Goal: Check status: Check status

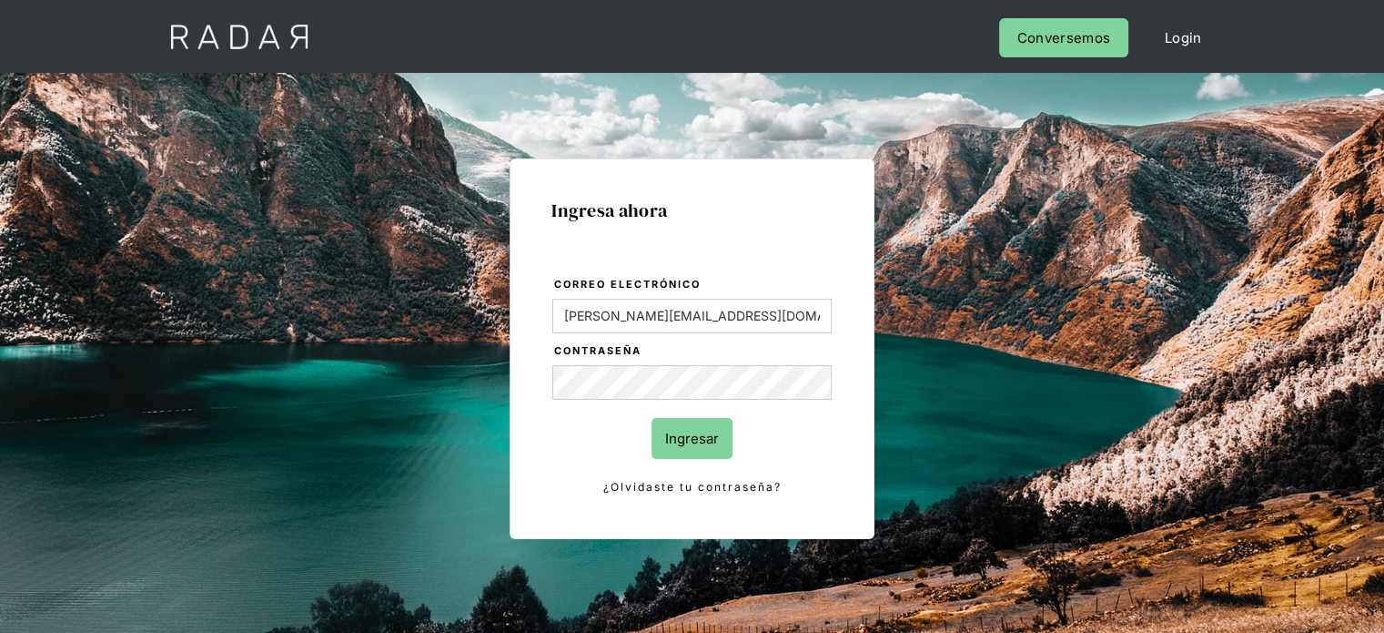
click at [682, 450] on input "Ingresar" at bounding box center [692, 438] width 81 height 41
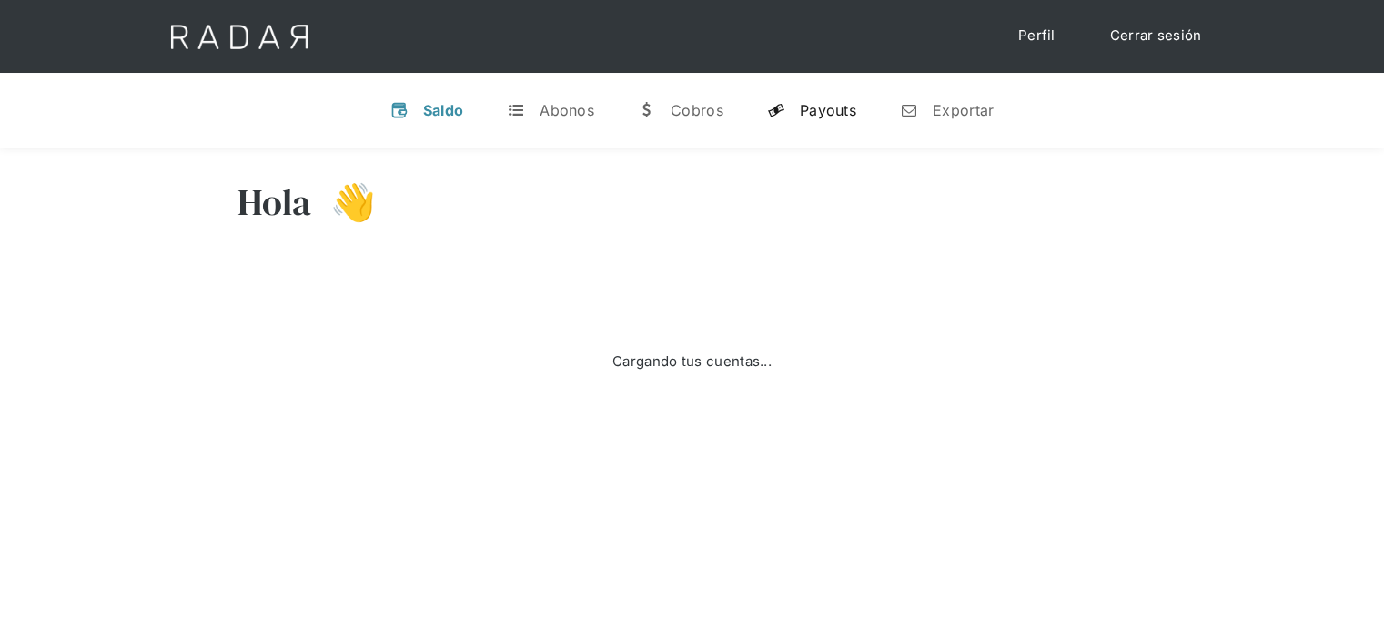
click at [815, 119] on link "y Payouts" at bounding box center [812, 109] width 118 height 47
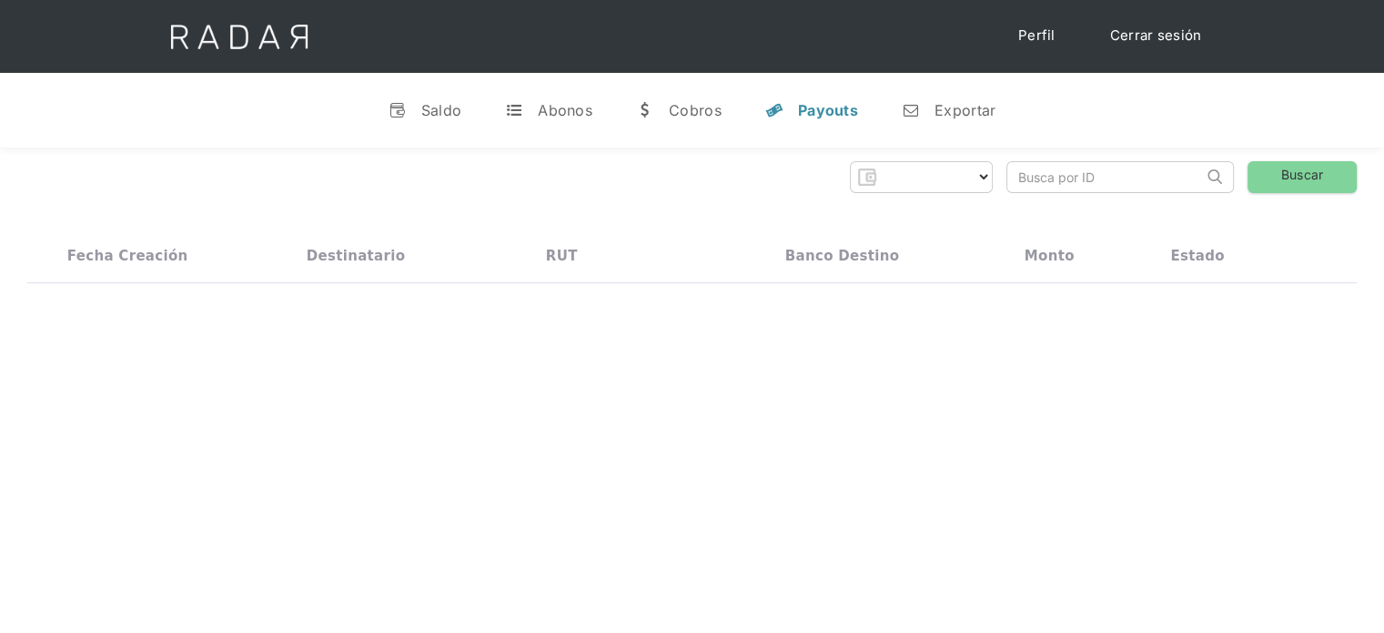
select select "prontopaga"
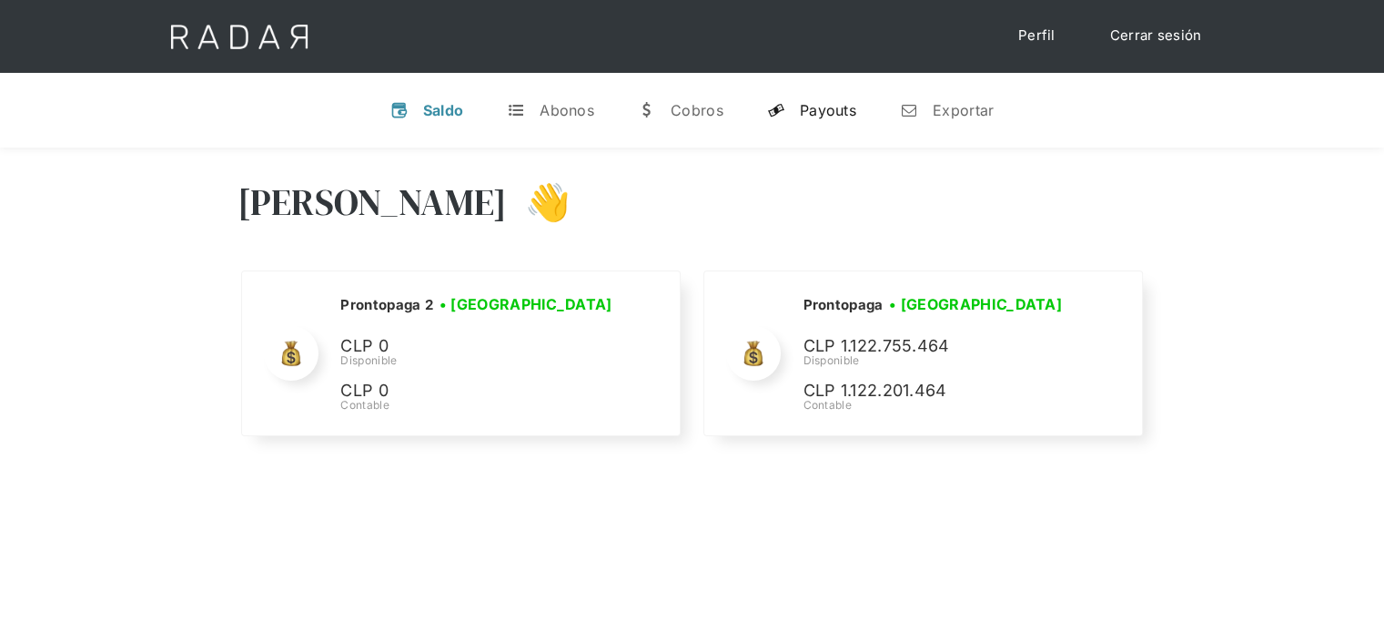
click at [845, 108] on div "Payouts" at bounding box center [828, 110] width 56 height 18
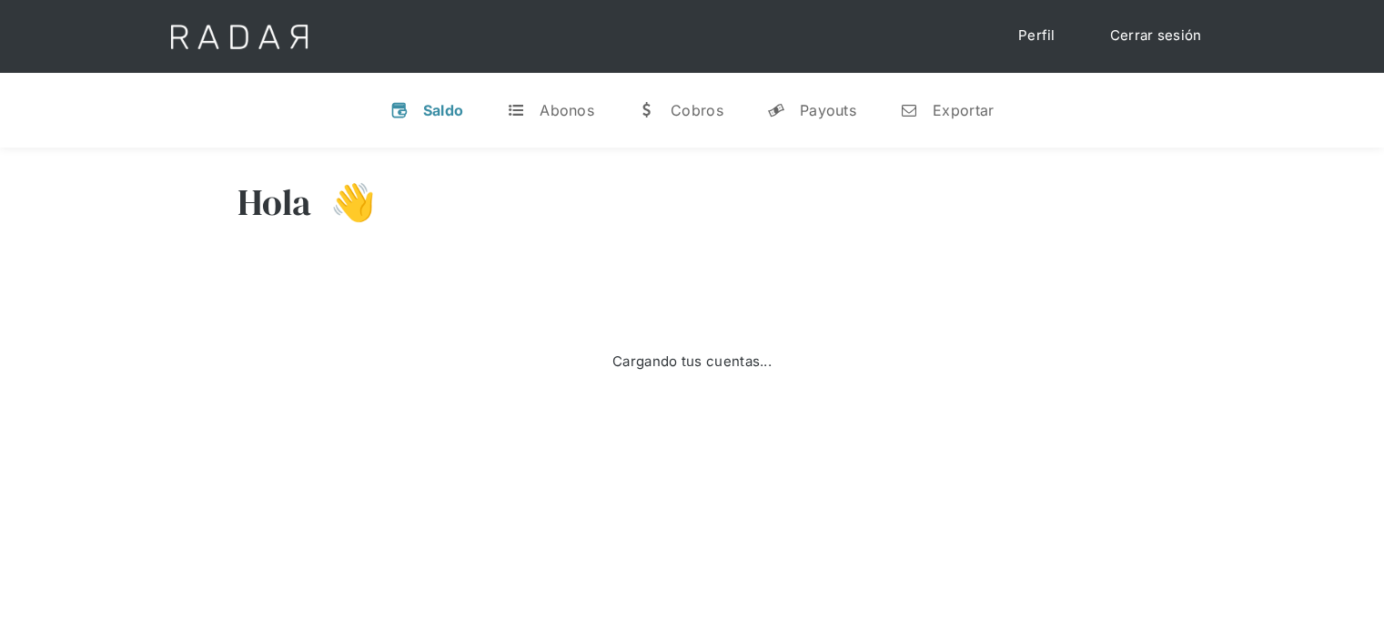
select select "prontopaga"
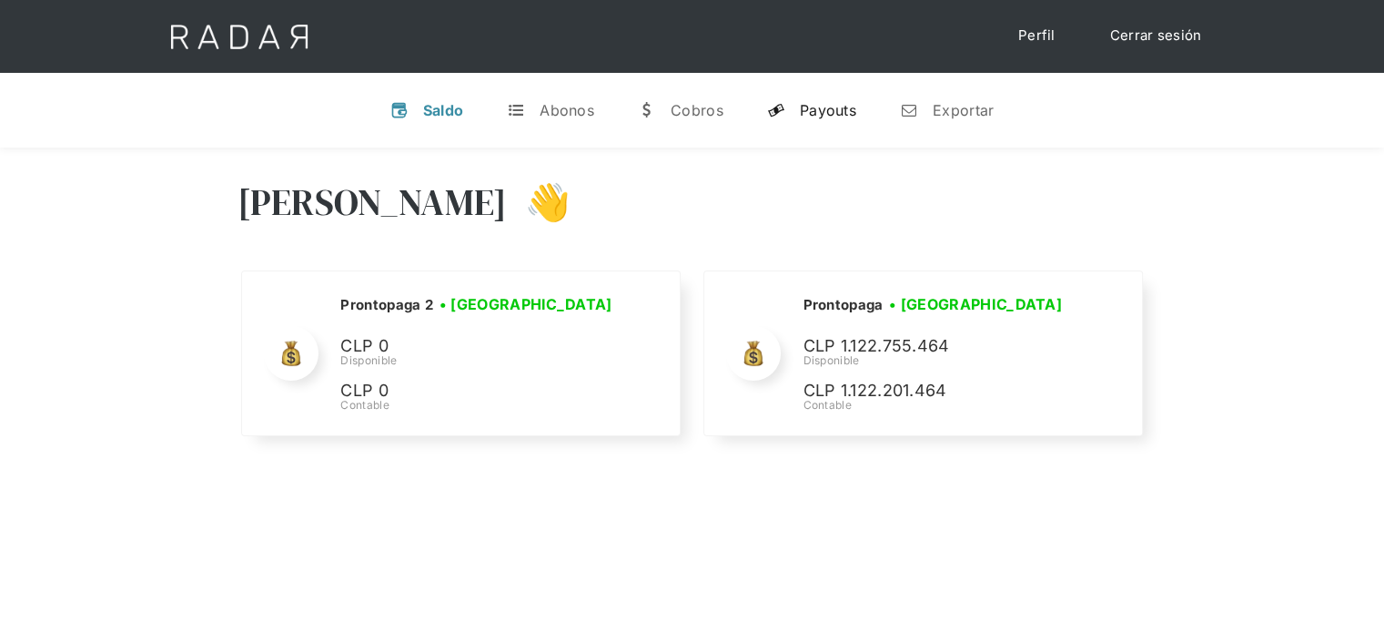
click at [808, 124] on link "y Payouts" at bounding box center [812, 109] width 118 height 47
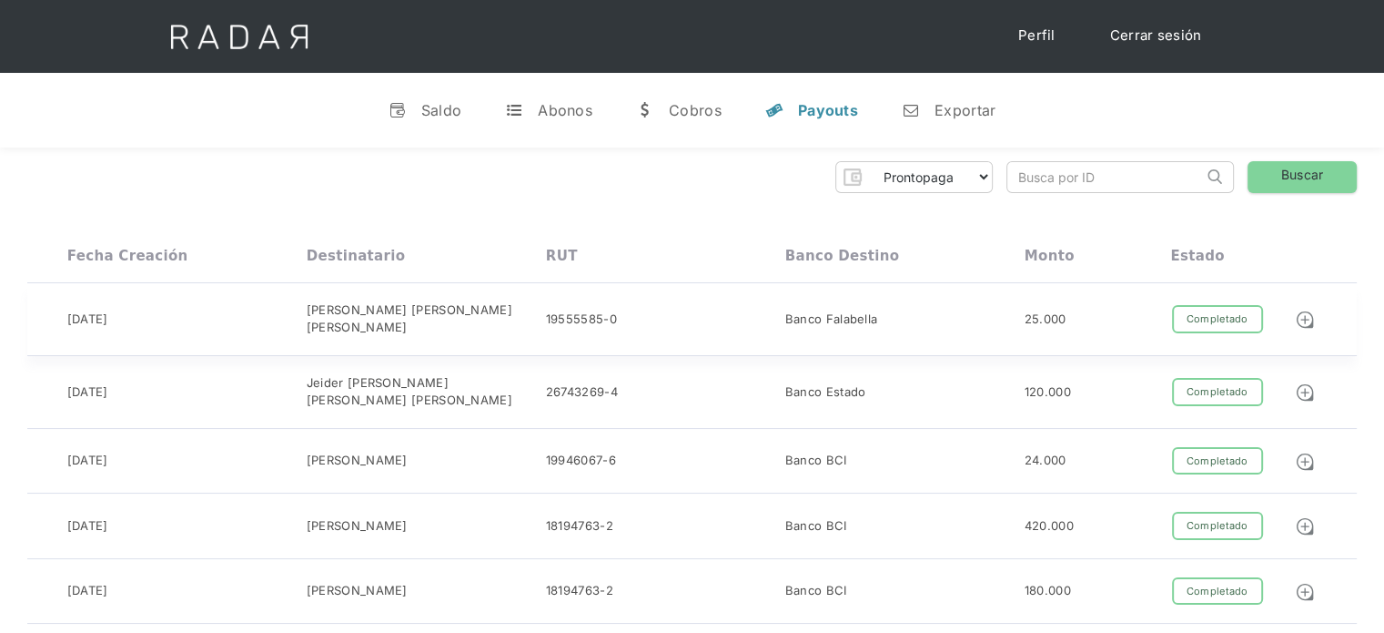
click at [326, 323] on div "Fidel Patricio Talmar guerrero Talmar C" at bounding box center [426, 318] width 239 height 35
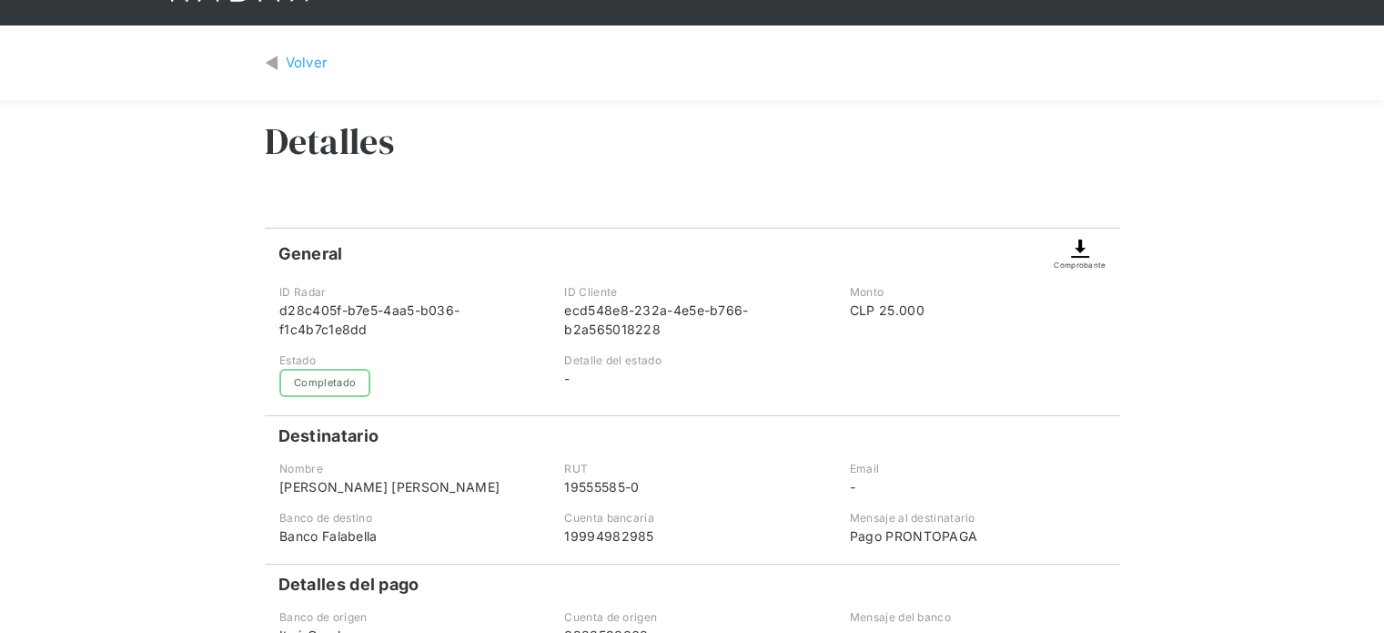
scroll to position [273, 0]
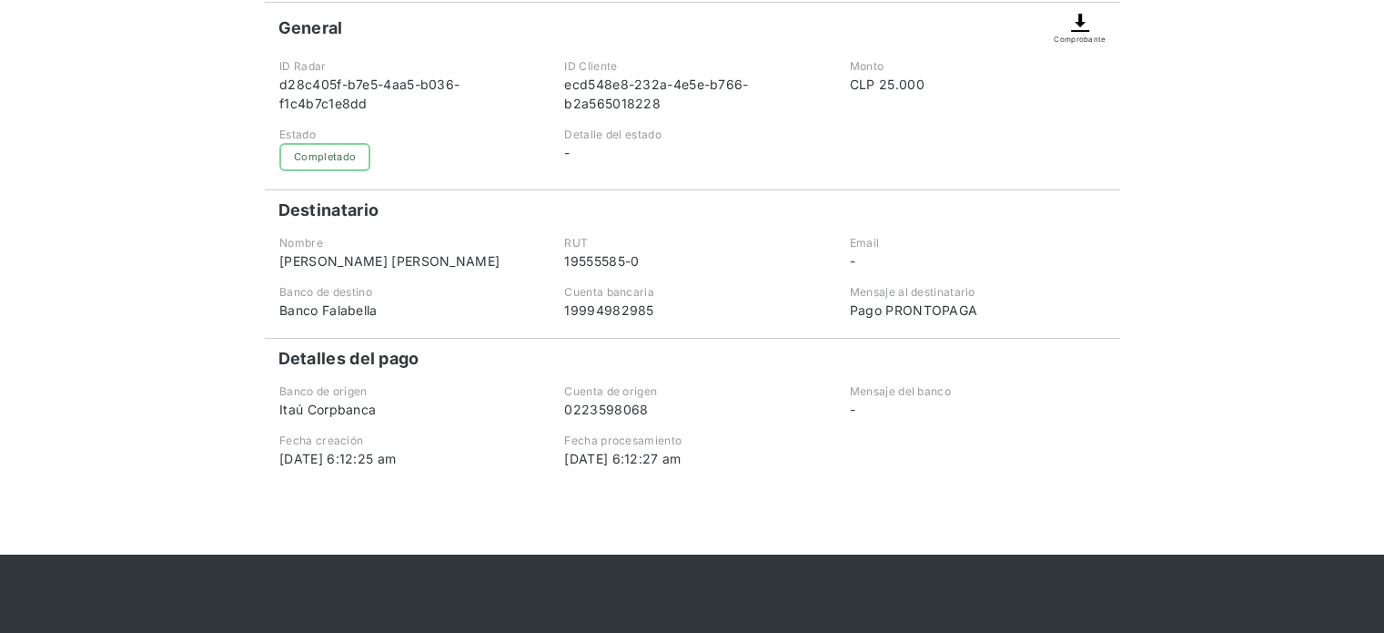
drag, startPoint x: 721, startPoint y: 329, endPoint x: 548, endPoint y: 378, distance: 179.8
click at [548, 378] on div "General Comprobante ID Radar d28c405f-b7e5-4aa5-b036-f1c4b7c1e8dd ID Cliente ec…" at bounding box center [692, 235] width 855 height 466
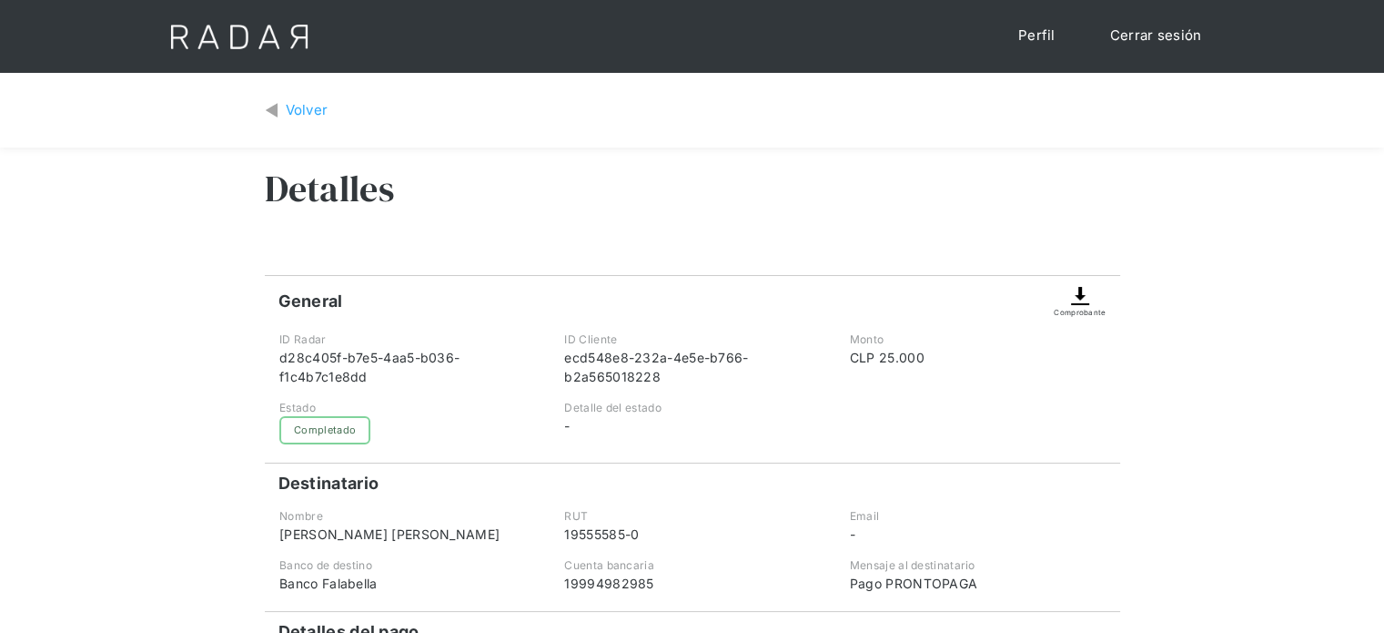
click at [301, 119] on div "Volver" at bounding box center [307, 110] width 43 height 21
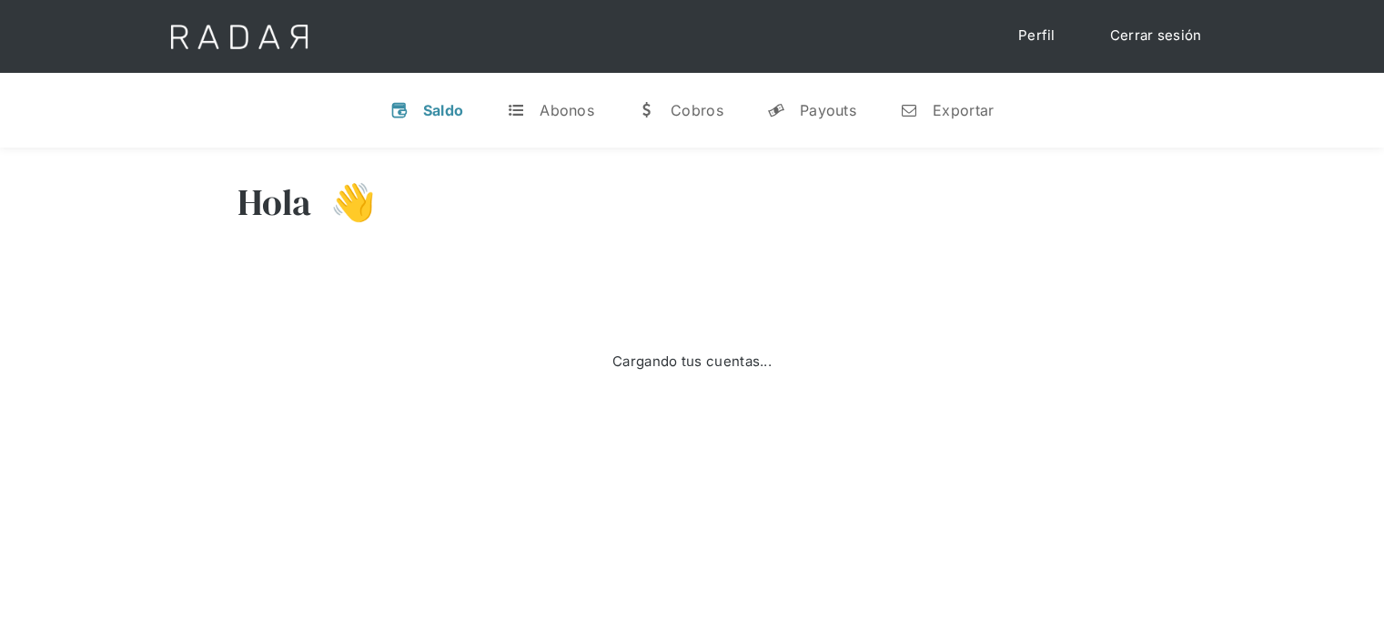
select select "prontopaga"
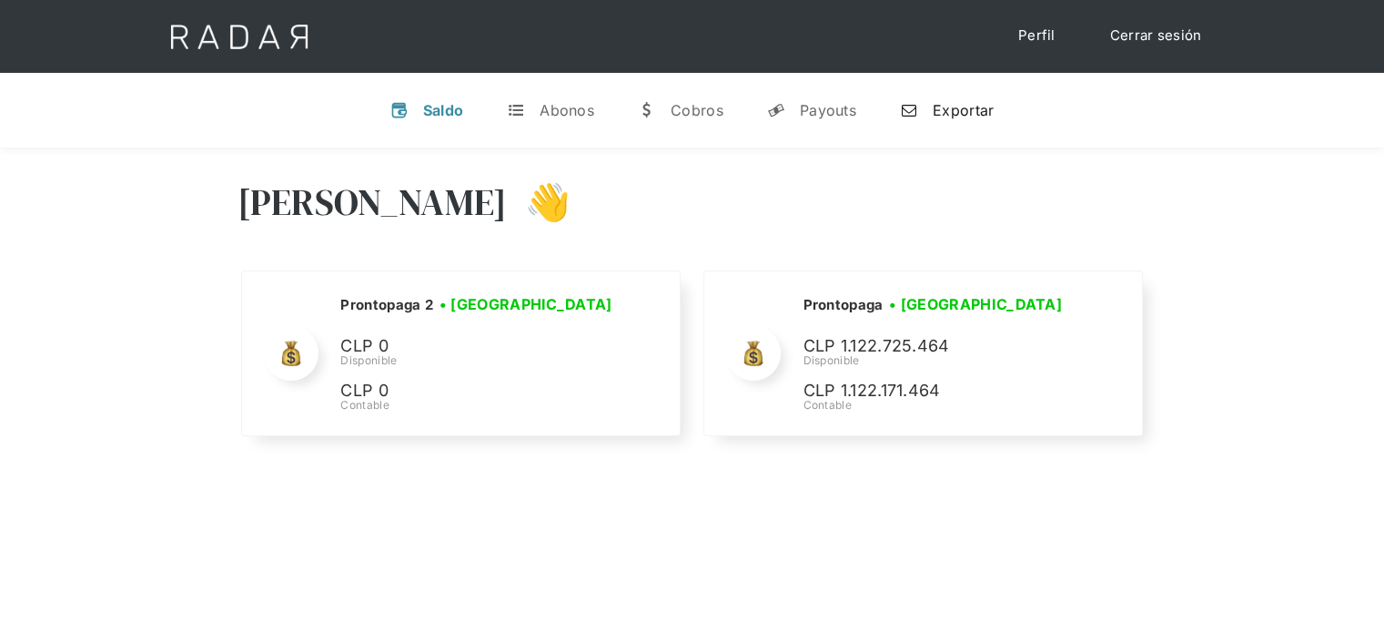
click at [933, 128] on link "n Exportar" at bounding box center [947, 109] width 123 height 47
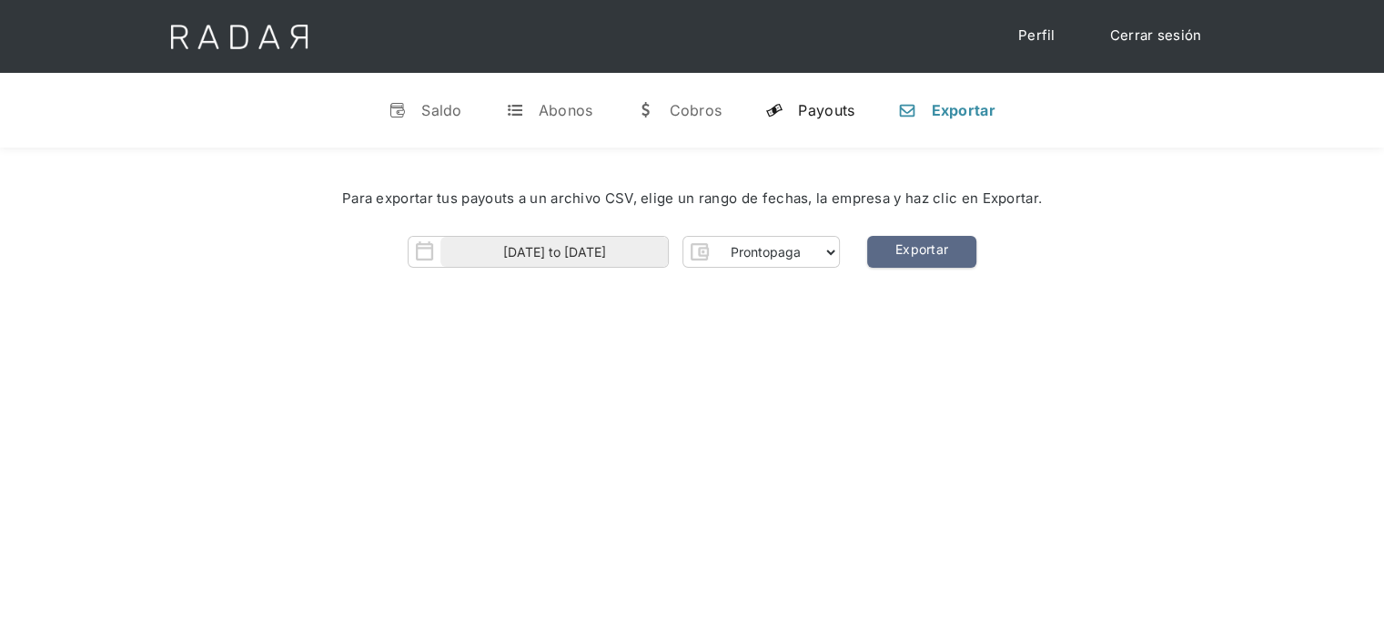
click at [829, 116] on div "Payouts" at bounding box center [826, 110] width 56 height 18
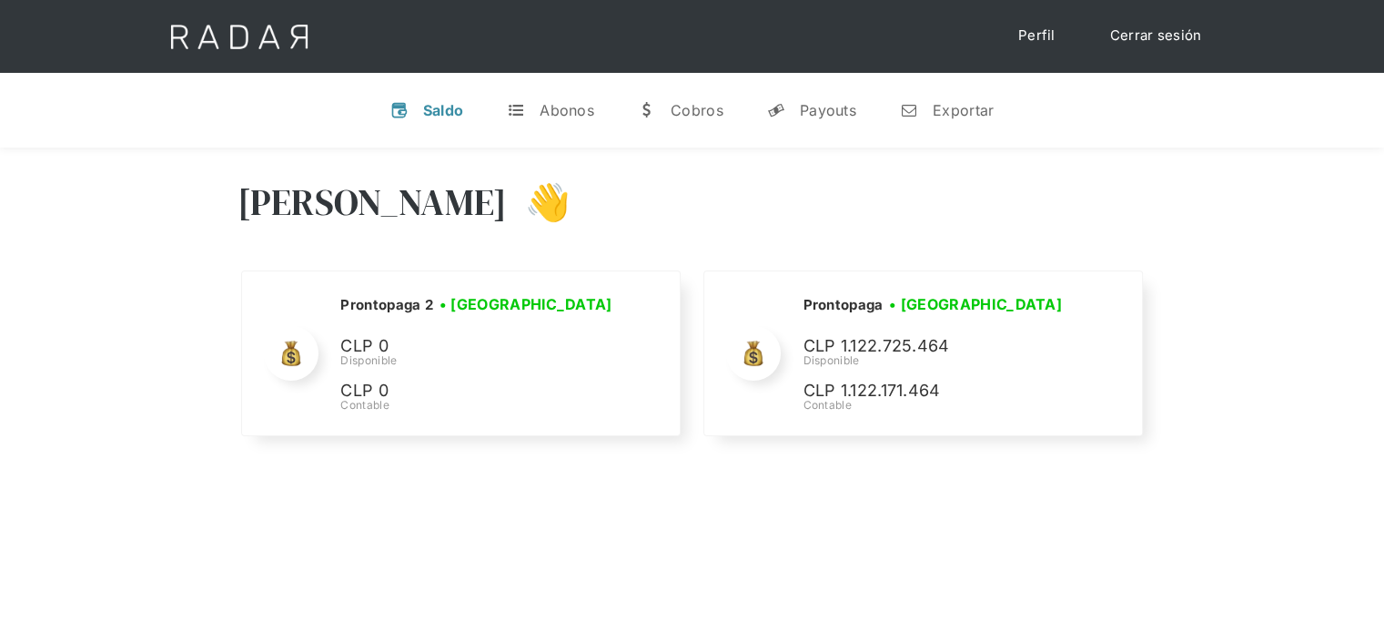
click at [1154, 35] on link "Cerrar sesión" at bounding box center [1156, 35] width 128 height 35
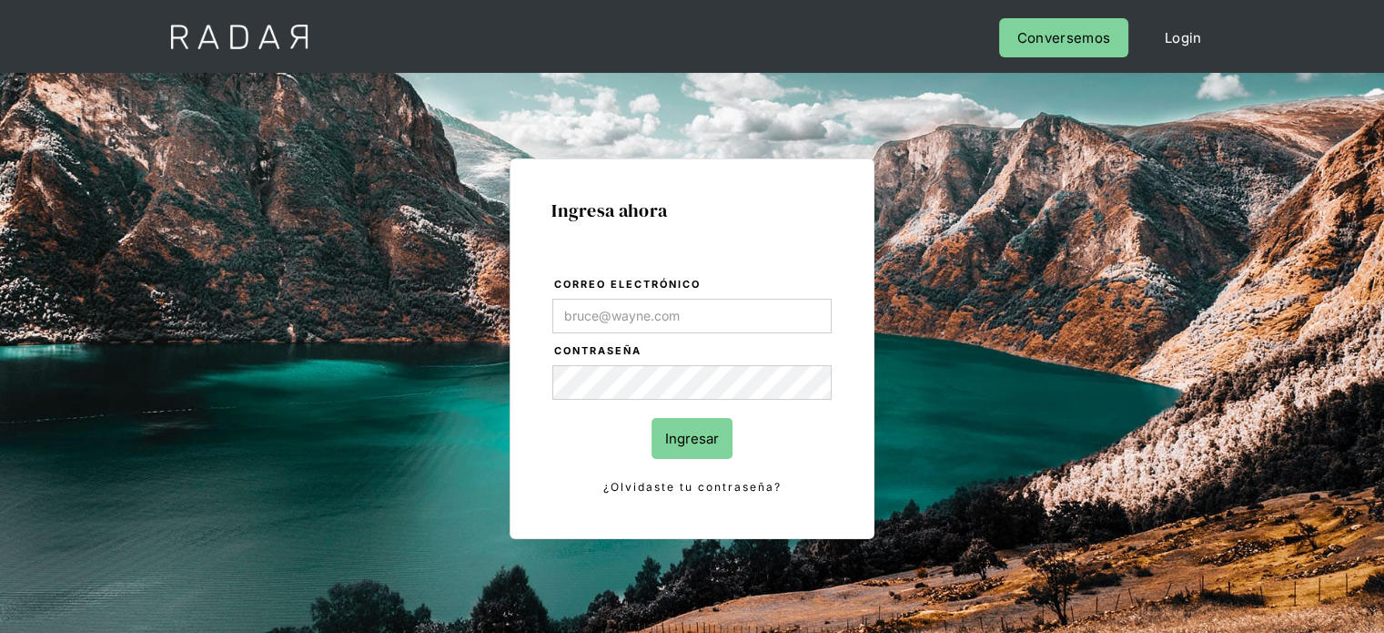
type input "[PERSON_NAME][EMAIL_ADDRESS][PERSON_NAME][DOMAIN_NAME]"
